Goal: Check status: Check status

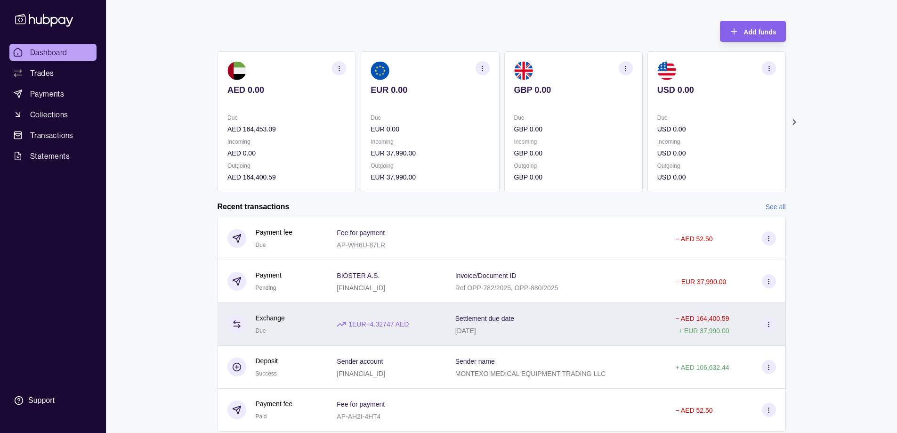
scroll to position [68, 0]
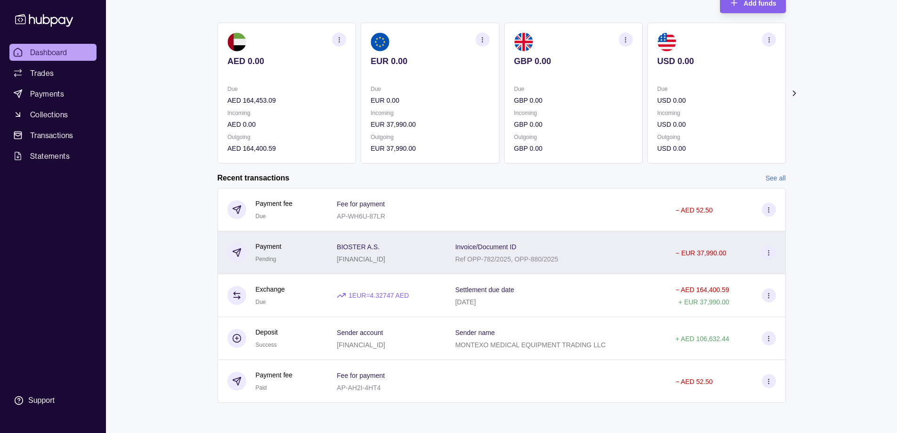
click at [379, 261] on p "[FINANCIAL_ID]" at bounding box center [361, 259] width 49 height 8
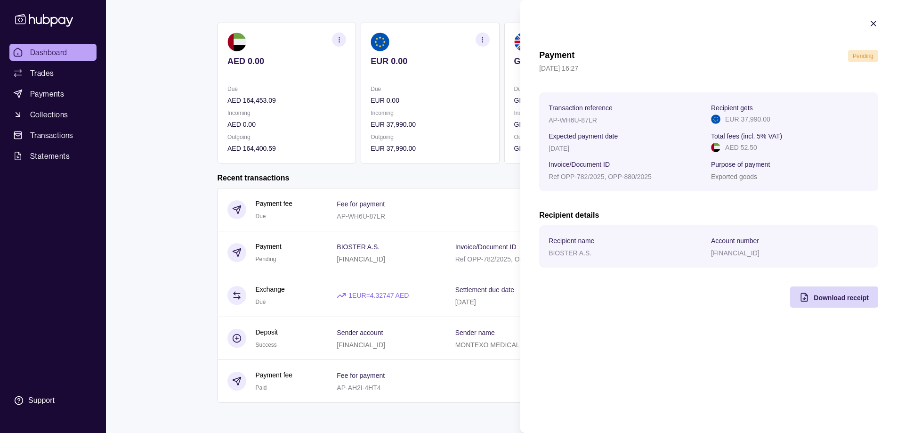
click at [871, 24] on icon "button" at bounding box center [873, 23] width 9 height 9
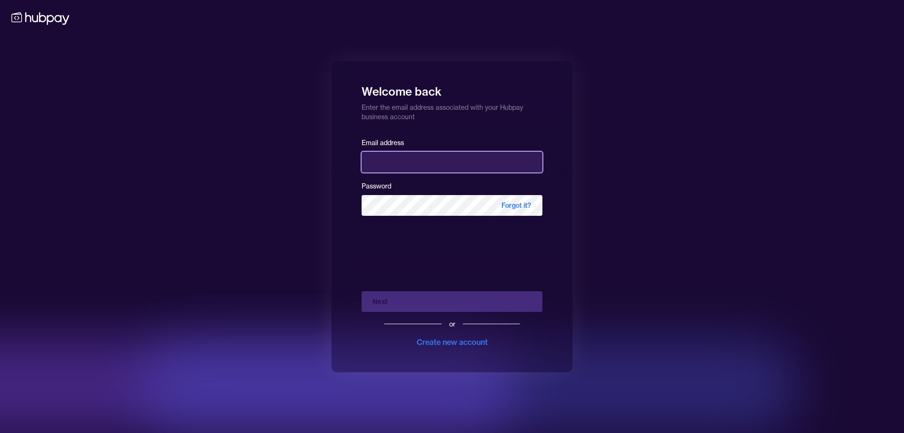
click at [400, 161] on input "email" at bounding box center [452, 162] width 181 height 21
type input "**********"
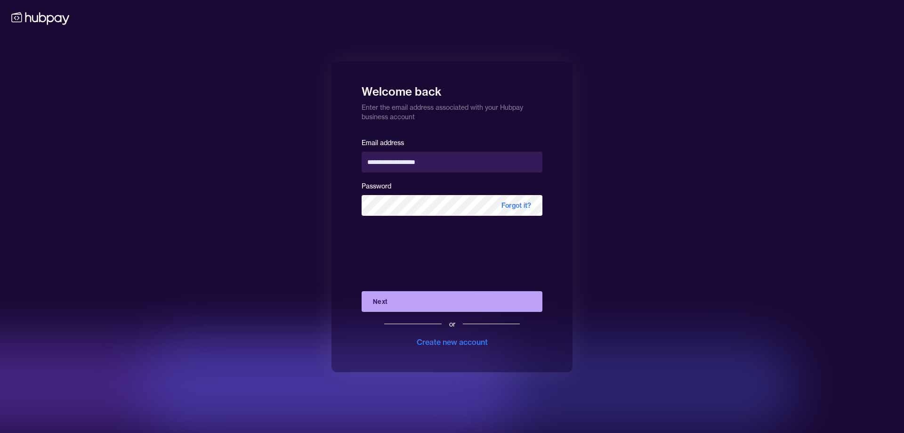
click at [406, 299] on button "Next" at bounding box center [452, 301] width 181 height 21
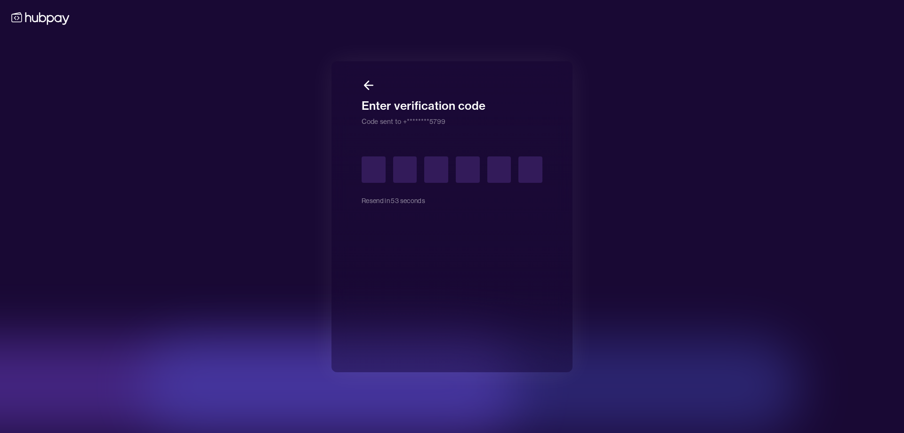
type input "*"
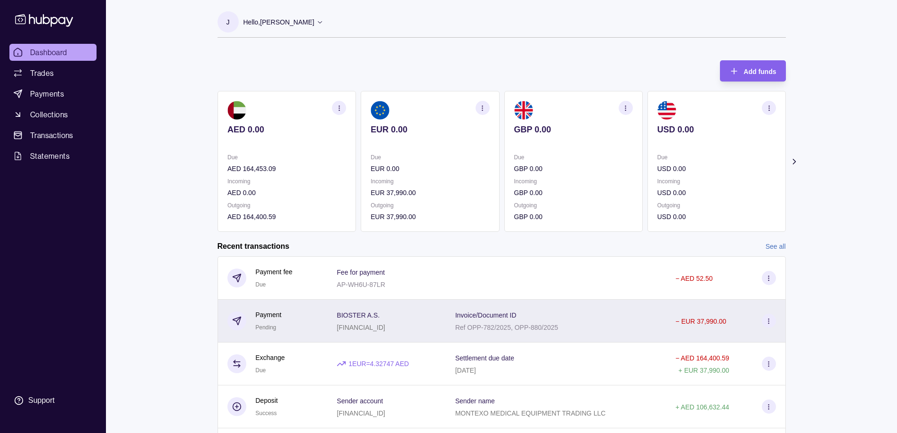
click at [478, 326] on p "Ref OPP-782/2025, OPP-880/2025" at bounding box center [506, 327] width 103 height 8
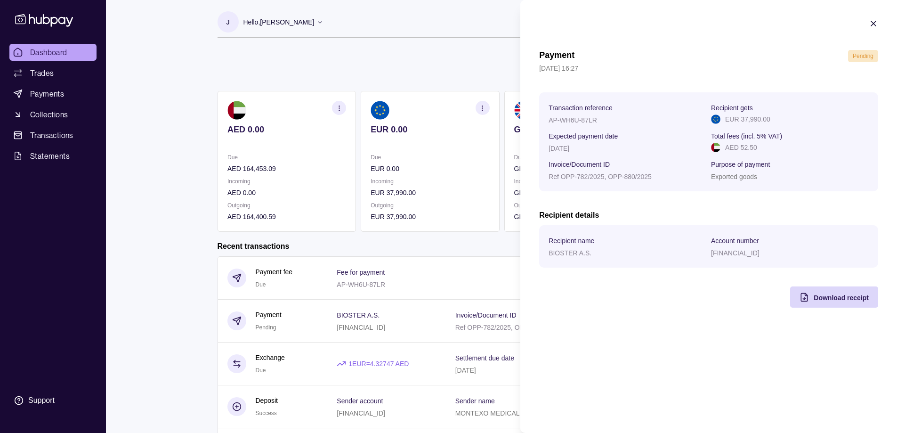
click at [875, 22] on icon "button" at bounding box center [873, 23] width 5 height 5
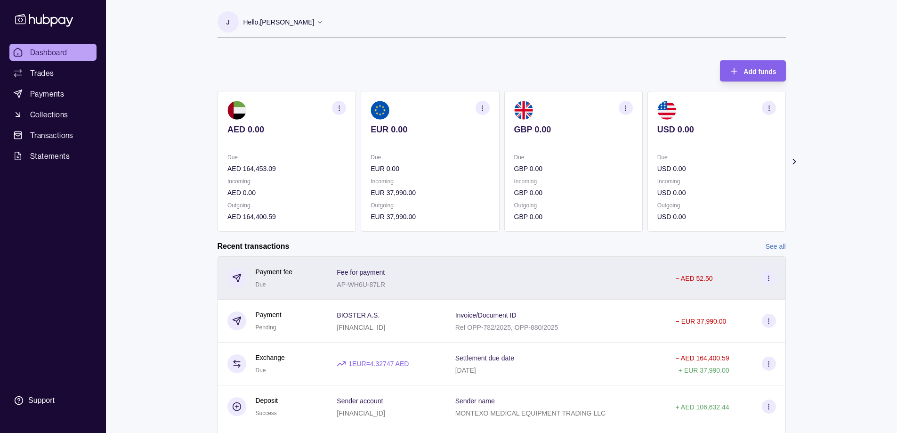
click at [346, 282] on p "AP-WH6U-87LR" at bounding box center [361, 285] width 49 height 8
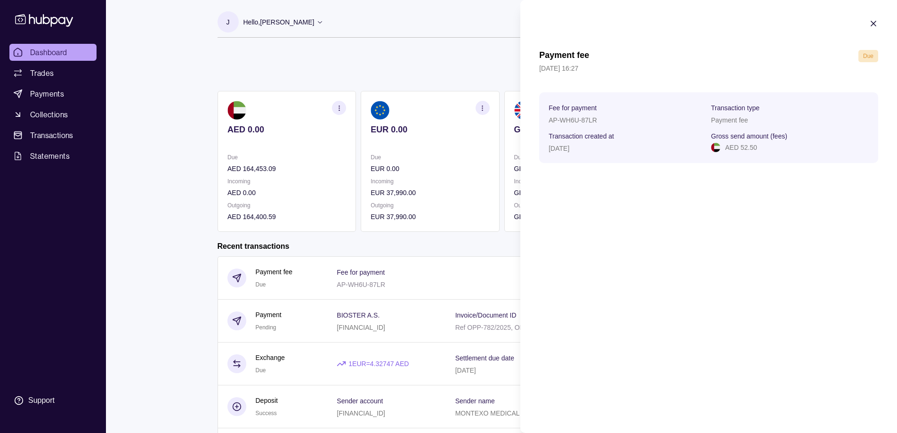
click at [875, 22] on icon "button" at bounding box center [873, 23] width 5 height 5
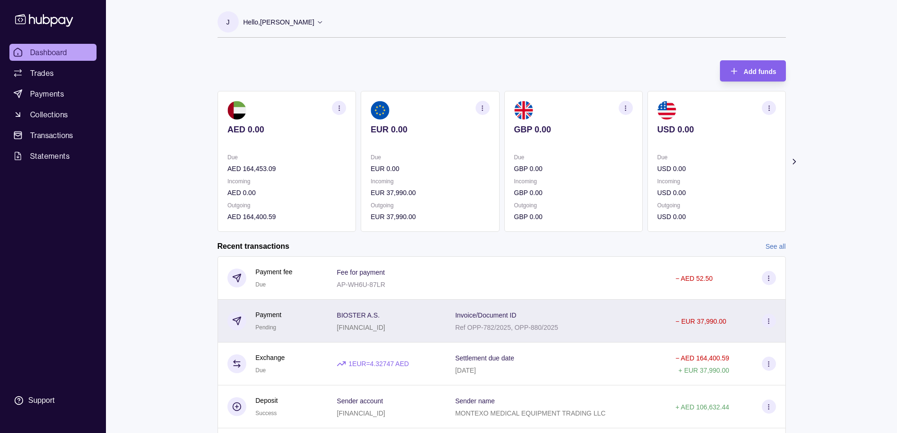
click at [489, 328] on p "Ref OPP-782/2025, OPP-880/2025" at bounding box center [506, 327] width 103 height 8
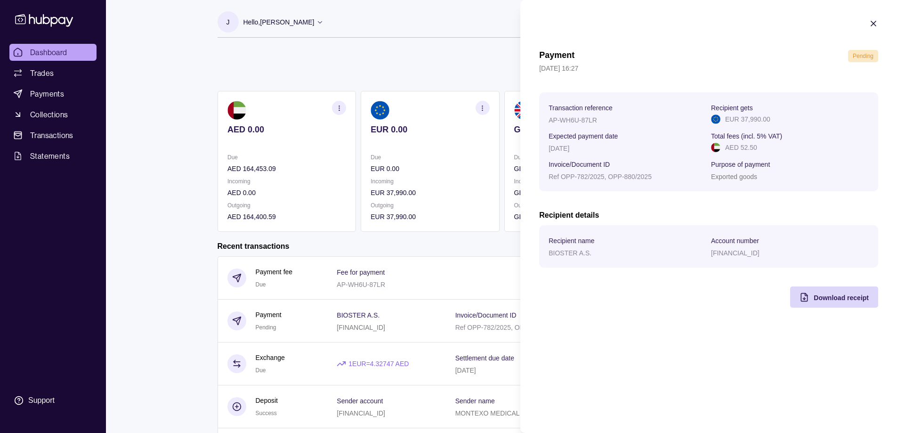
click at [872, 24] on icon "button" at bounding box center [873, 23] width 9 height 9
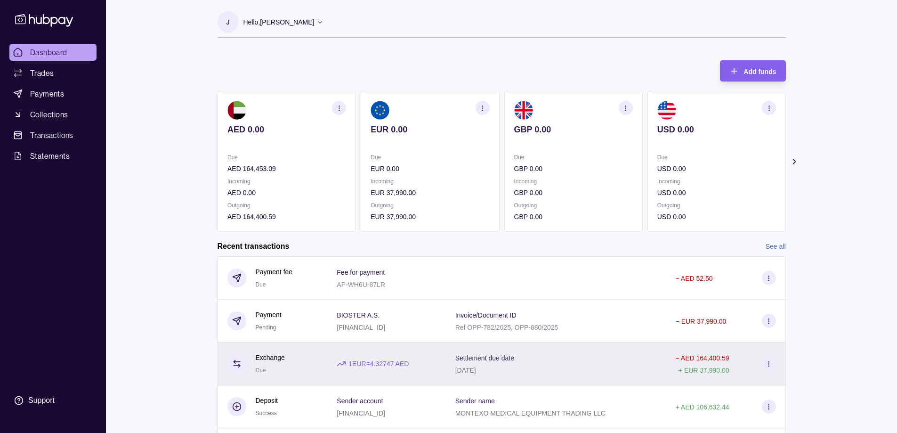
click at [506, 364] on div "[DATE]" at bounding box center [484, 369] width 59 height 11
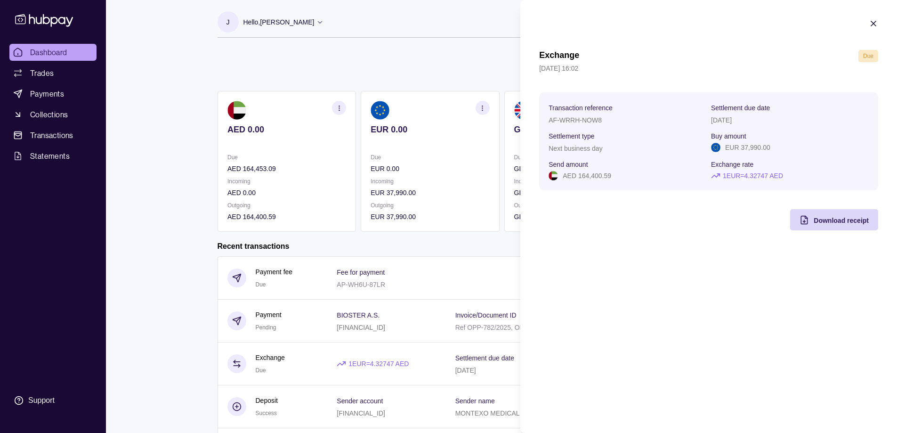
click at [873, 24] on icon "button" at bounding box center [873, 23] width 9 height 9
